Goal: Transaction & Acquisition: Purchase product/service

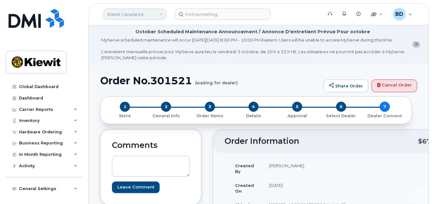
click at [139, 15] on link "Kiewit Canada Inc" at bounding box center [134, 14] width 63 height 11
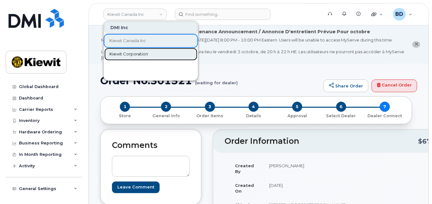
click at [140, 53] on span "Kiewit Corporation" at bounding box center [128, 54] width 39 height 6
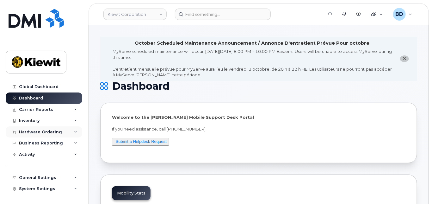
click at [75, 131] on icon at bounding box center [75, 131] width 3 height 3
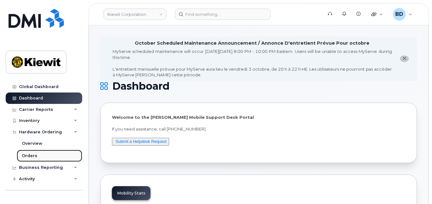
click at [44, 153] on link "Orders" at bounding box center [49, 156] width 65 height 12
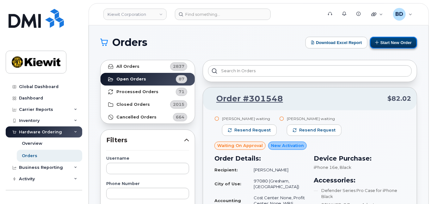
click at [390, 40] on button "Start New Order" at bounding box center [393, 43] width 47 height 12
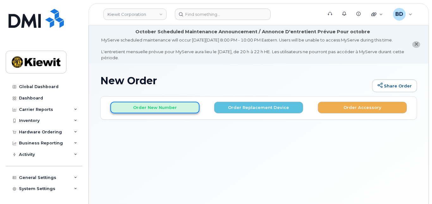
click at [160, 113] on button "Order New Number" at bounding box center [154, 108] width 89 height 12
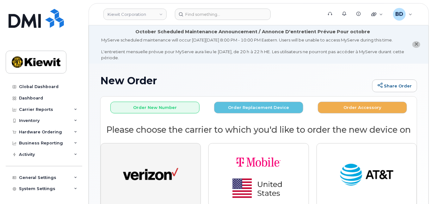
click at [147, 175] on img "button" at bounding box center [150, 175] width 55 height 28
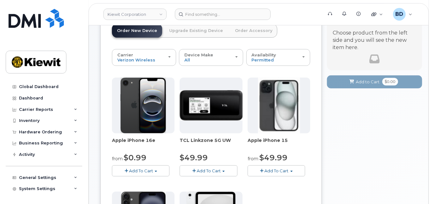
scroll to position [127, 0]
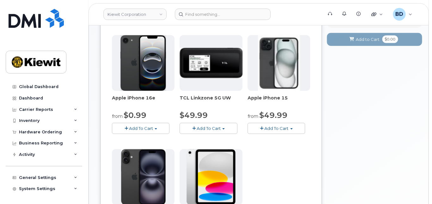
click at [287, 131] on span "Add To Cart" at bounding box center [277, 128] width 24 height 5
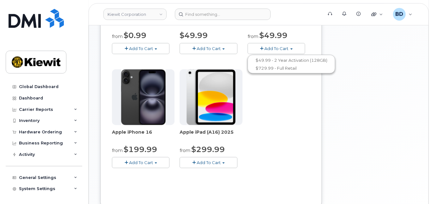
scroll to position [211, 0]
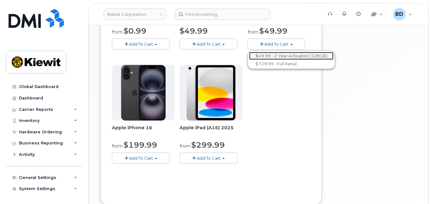
click at [282, 60] on link "$49.99 - 2 Year Activation (128GB)" at bounding box center [291, 56] width 84 height 8
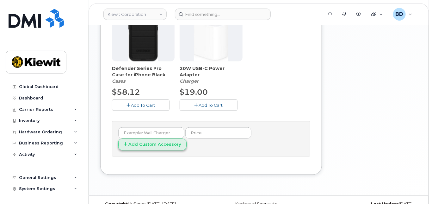
scroll to position [307, 0]
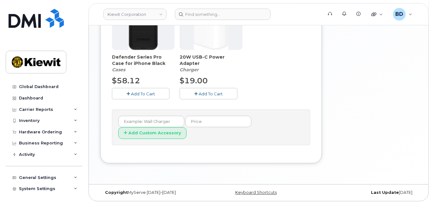
click at [145, 96] on span "Add To Cart" at bounding box center [143, 93] width 24 height 5
click at [216, 96] on span "Add To Cart" at bounding box center [211, 93] width 24 height 5
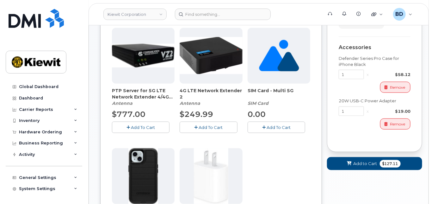
scroll to position [180, 0]
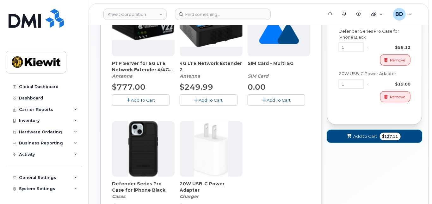
click at [355, 139] on span "Add to Cart" at bounding box center [366, 136] width 24 height 6
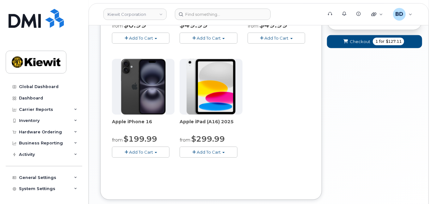
scroll to position [132, 0]
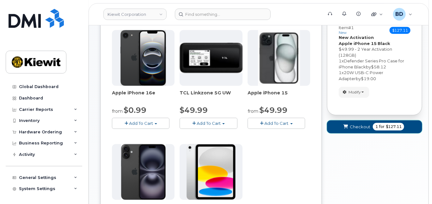
click at [357, 130] on span "Checkout" at bounding box center [360, 127] width 21 height 6
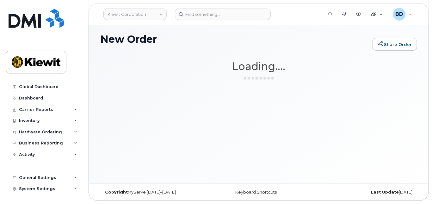
scroll to position [47, 0]
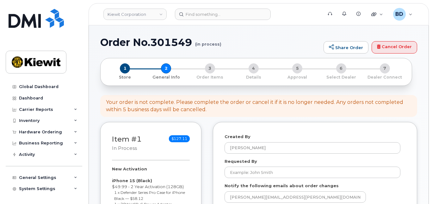
select select
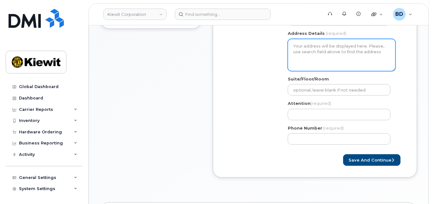
scroll to position [169, 0]
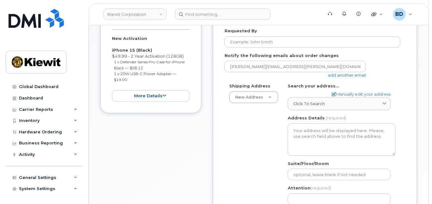
click at [351, 77] on link "add another email" at bounding box center [347, 74] width 38 height 5
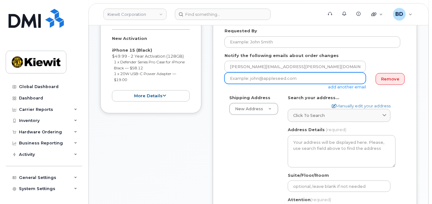
click at [259, 84] on input "email" at bounding box center [295, 77] width 141 height 11
paste input "mary.stein@kiewit.com"
type input "mary.stein@kiewit.com"
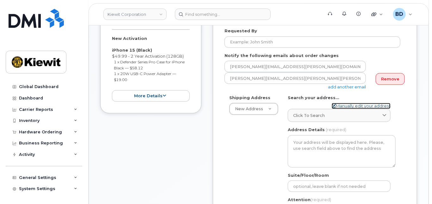
click at [349, 109] on link "Manually edit your address" at bounding box center [361, 106] width 59 height 6
select select
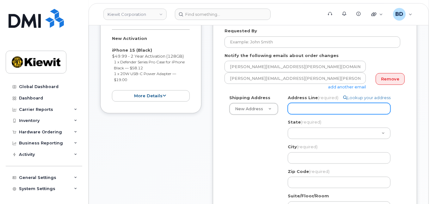
paste input "3831 Technology Forest Blvd"
select select
click at [301, 114] on input "3831 Technology Forest Blvd" at bounding box center [339, 108] width 103 height 11
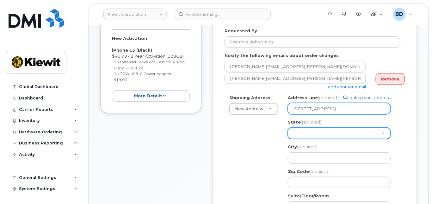
type input "3831 Technology Forest Blvd"
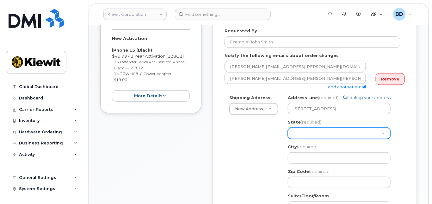
click at [303, 136] on select "Alabama Alaska American Samoa Arizona Arkansas California Colorado Connecticut …" at bounding box center [339, 132] width 103 height 11
select select "TX"
click at [288, 133] on select "Alabama Alaska American Samoa Arizona Arkansas California Colorado Connecticut …" at bounding box center [339, 132] width 103 height 11
select select
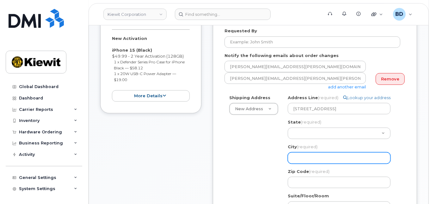
click at [302, 164] on input "City (required)" at bounding box center [339, 157] width 103 height 11
type input "The Woodlands"
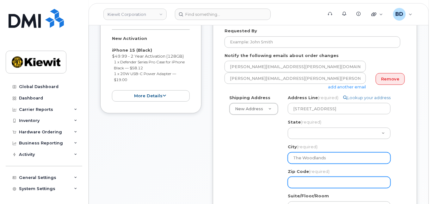
type input "77384"
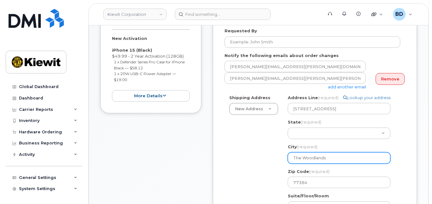
type input "Kenan.Hamilton/ Wendy Madden"
type input "8777727707"
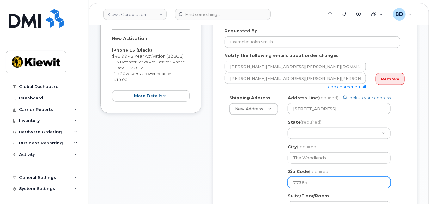
click at [309, 188] on input "77384" at bounding box center [339, 181] width 103 height 11
select select
type input "7738"
select select
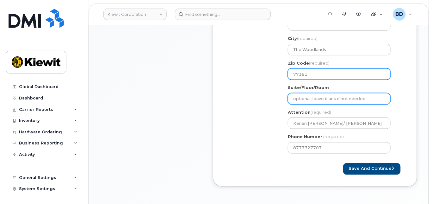
scroll to position [295, 0]
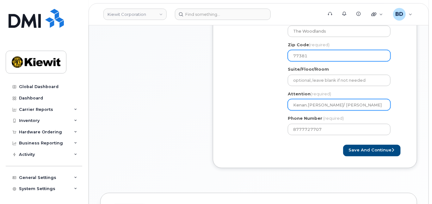
type input "77381"
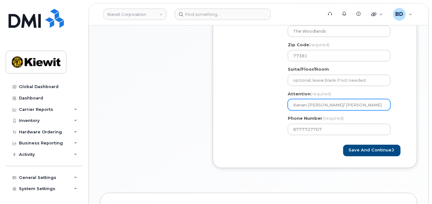
drag, startPoint x: 366, startPoint y: 108, endPoint x: 276, endPoint y: 114, distance: 90.3
click at [276, 114] on div "Shipping Address New Address New Address 10055 Trainstation Circle 11501 42nd S…" at bounding box center [313, 54] width 176 height 172
select select
click at [297, 107] on input "Attention (required)" at bounding box center [339, 104] width 103 height 11
paste input "Angela.Nadler"
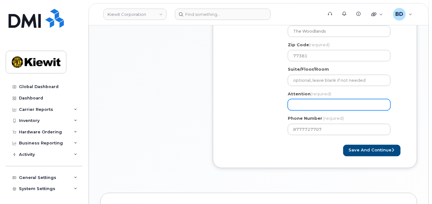
select select
type input "Angela.Nadler"
select select
type input "Angela.Nadler/"
click at [329, 110] on input "Angela.Nadler/" at bounding box center [339, 104] width 103 height 11
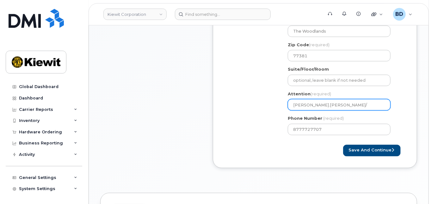
paste input "Steve Chippas"
select select
type input "Angela.Nadler/Steve Chippas"
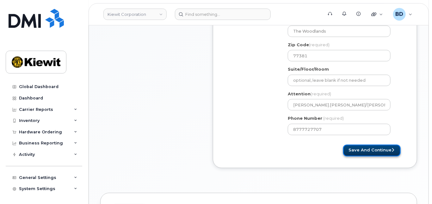
click at [372, 155] on button "Save and Continue" at bounding box center [372, 151] width 58 height 12
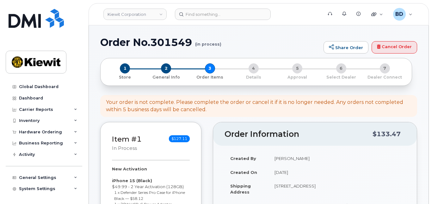
select select
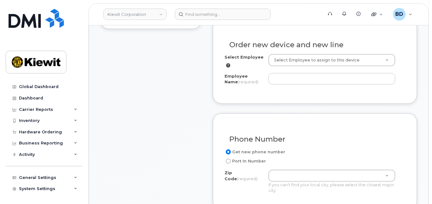
scroll to position [253, 0]
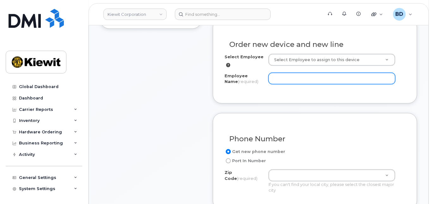
click at [282, 84] on input "Employee Name (required)" at bounding box center [332, 78] width 127 height 11
paste input "[PERSON_NAME]"
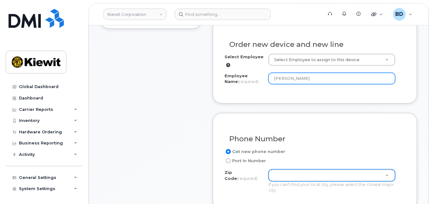
type input "[PERSON_NAME]"
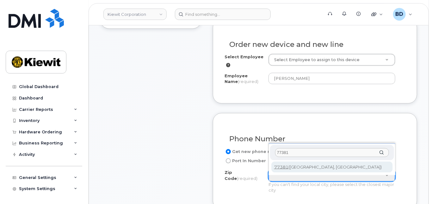
type input "77381"
type input "77381 (Spring, TX)"
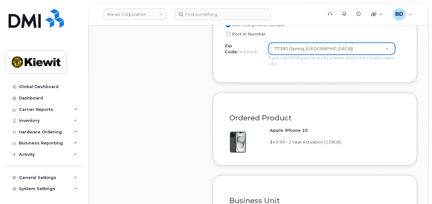
scroll to position [506, 0]
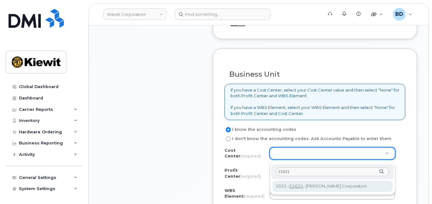
type input "21621"
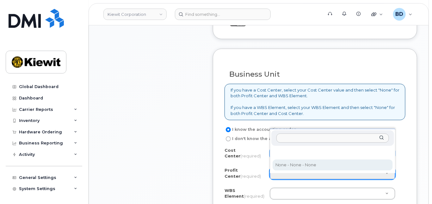
select select "None"
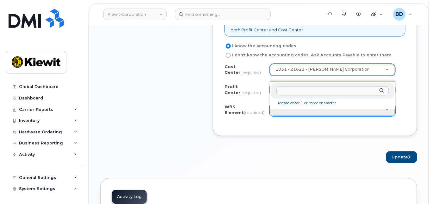
scroll to position [590, 0]
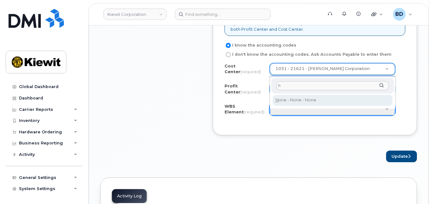
type input "n"
type input "None"
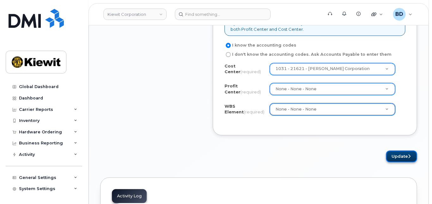
click at [396, 158] on button "Update" at bounding box center [401, 156] width 31 height 12
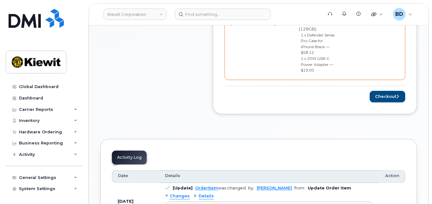
scroll to position [380, 0]
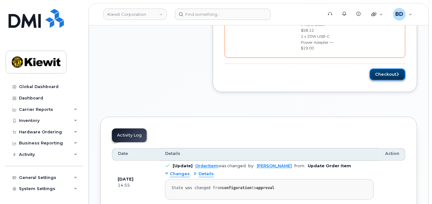
click at [394, 69] on button "Checkout" at bounding box center [388, 75] width 36 height 12
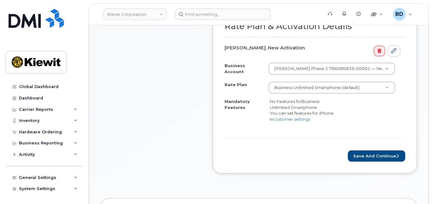
scroll to position [253, 0]
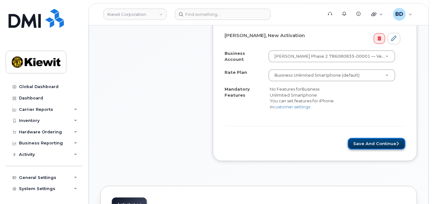
click at [379, 145] on button "Save and Continue" at bounding box center [377, 144] width 58 height 12
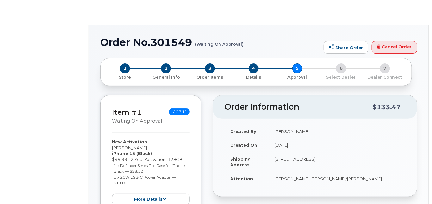
radio input "true"
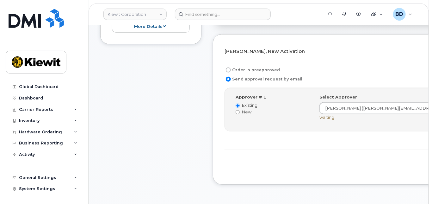
scroll to position [253, 0]
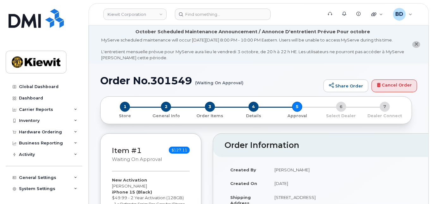
click at [174, 84] on h1 "Order No.301549 (Waiting On Approval)" at bounding box center [210, 80] width 220 height 11
copy h1 "301549"
